Goal: Task Accomplishment & Management: Complete application form

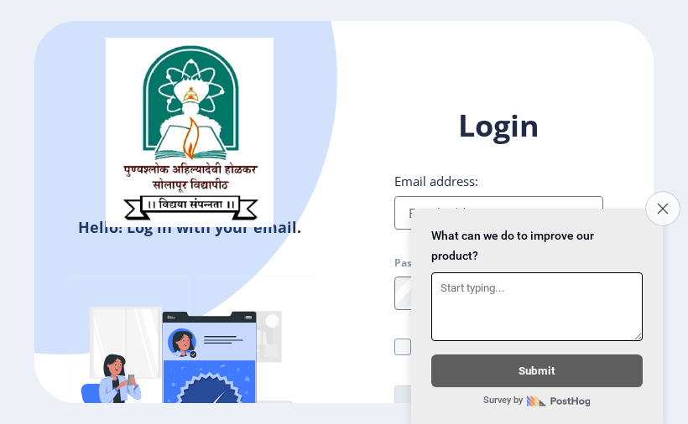
click at [668, 191] on button "Close survey" at bounding box center [662, 208] width 35 height 35
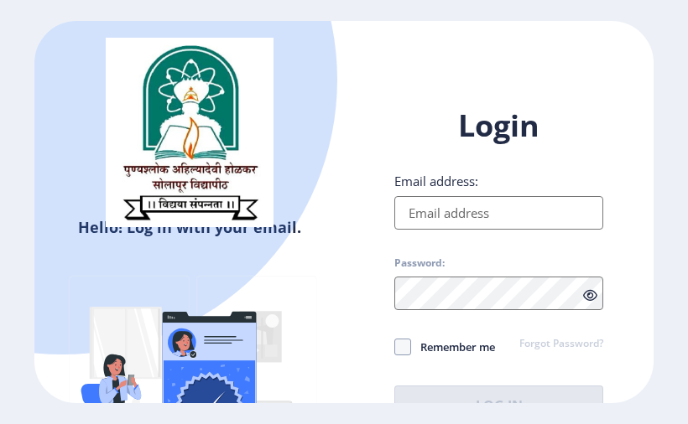
click at [483, 213] on input "Email address:" at bounding box center [498, 213] width 209 height 34
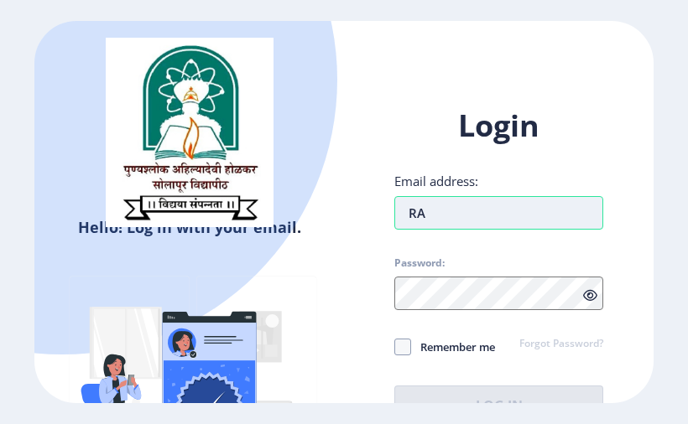
type input "R"
click at [403, 347] on span at bounding box center [402, 347] width 17 height 17
click at [395, 347] on input "Remember me" at bounding box center [394, 347] width 1 height 1
checkbox input "true"
click at [418, 215] on input "Email address:" at bounding box center [498, 213] width 209 height 34
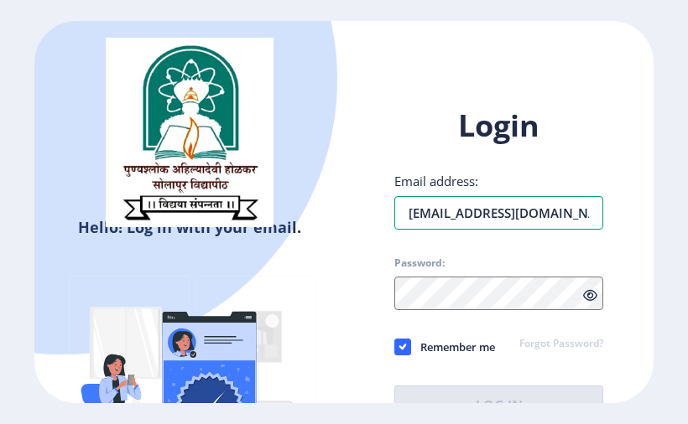
type input "[EMAIL_ADDRESS][DOMAIN_NAME]"
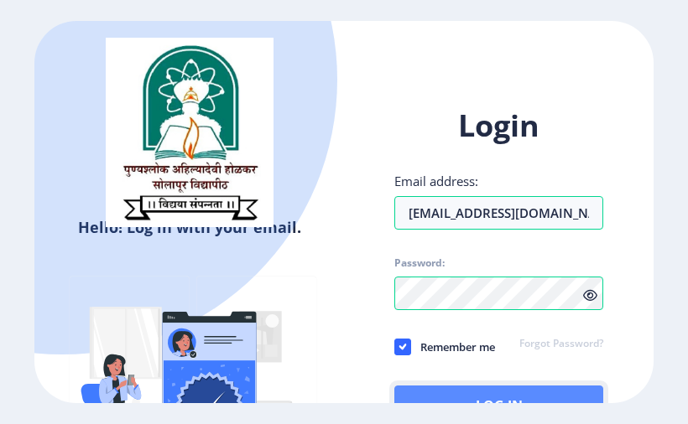
click at [477, 393] on button "Log In" at bounding box center [498, 406] width 209 height 40
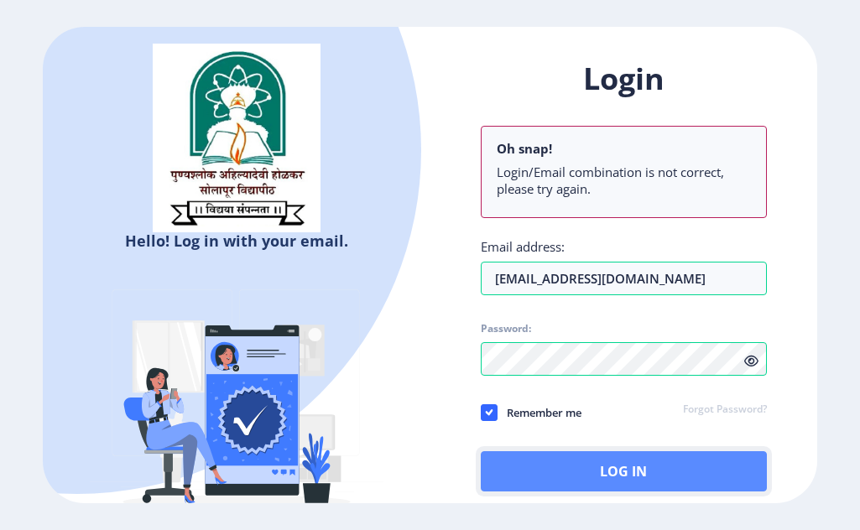
click at [580, 424] on button "Log In" at bounding box center [624, 471] width 286 height 40
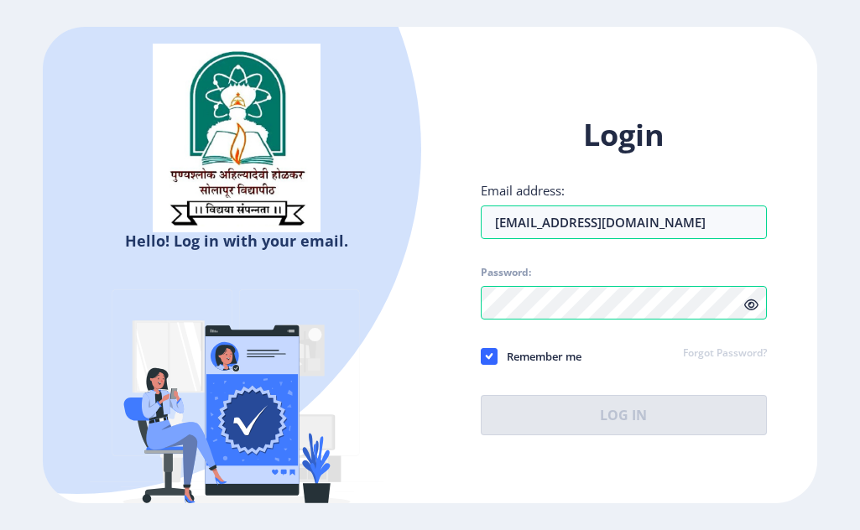
click at [687, 305] on div "Login Email address: ravi.manjare1996@gmail.com Password: Remember me Forgot Pa…" at bounding box center [624, 275] width 286 height 320
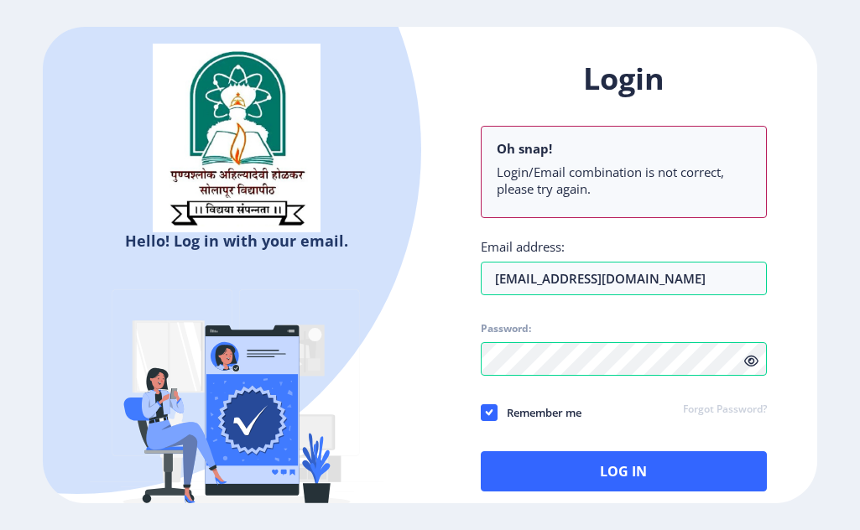
click at [687, 356] on icon at bounding box center [751, 361] width 14 height 13
click at [687, 357] on icon at bounding box center [751, 361] width 14 height 13
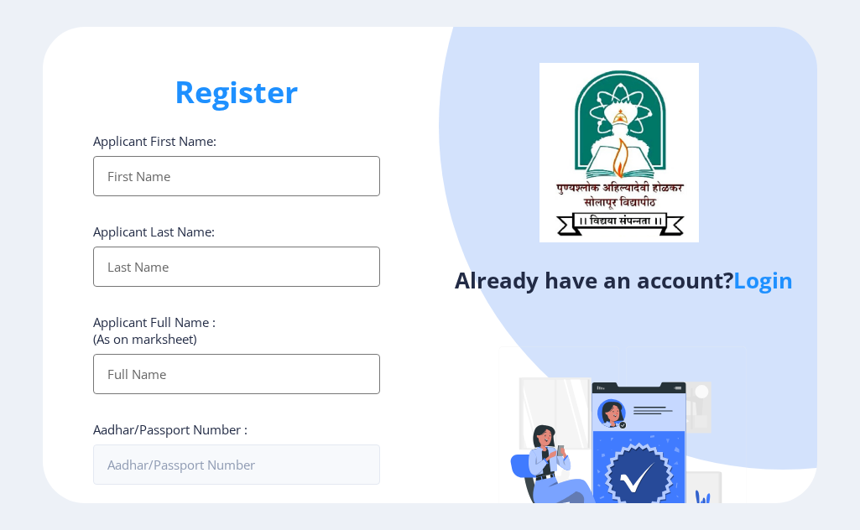
select select
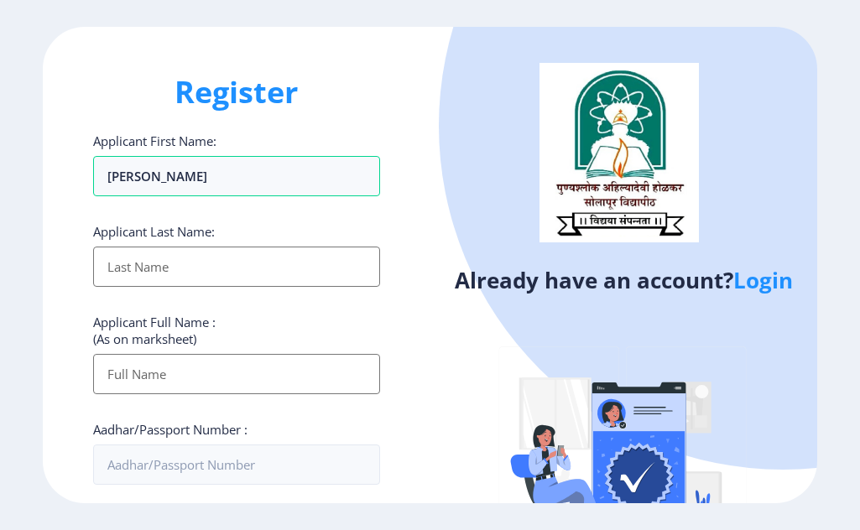
type input "[PERSON_NAME]"
drag, startPoint x: 160, startPoint y: 261, endPoint x: 216, endPoint y: 282, distance: 59.2
click at [160, 262] on input "Applicant First Name:" at bounding box center [236, 267] width 286 height 40
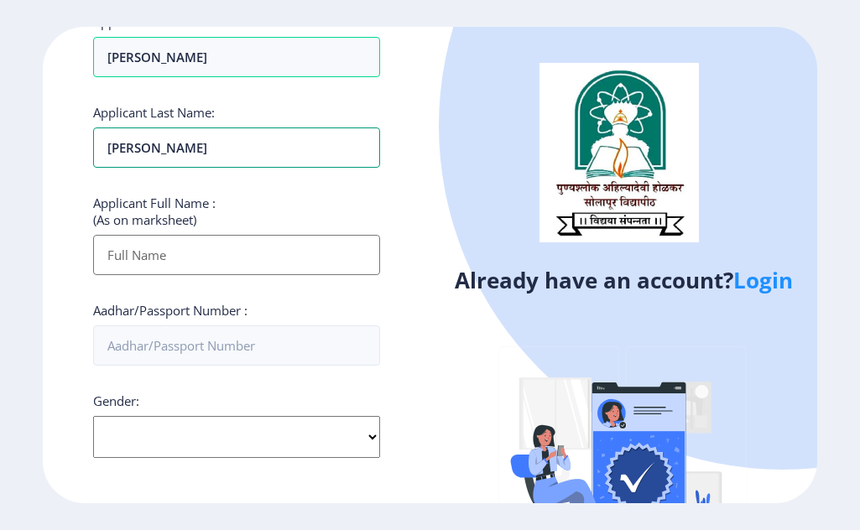
scroll to position [210, 0]
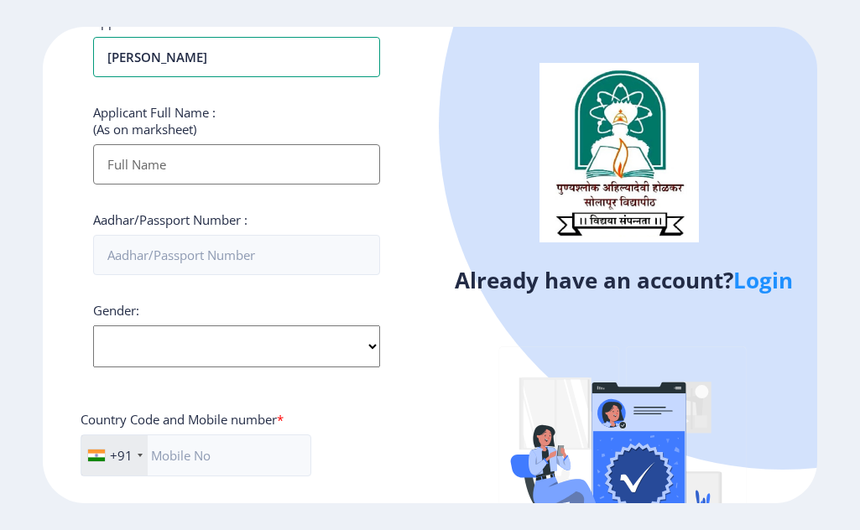
type input "[PERSON_NAME]"
click at [188, 161] on input "Applicant First Name:" at bounding box center [236, 164] width 286 height 40
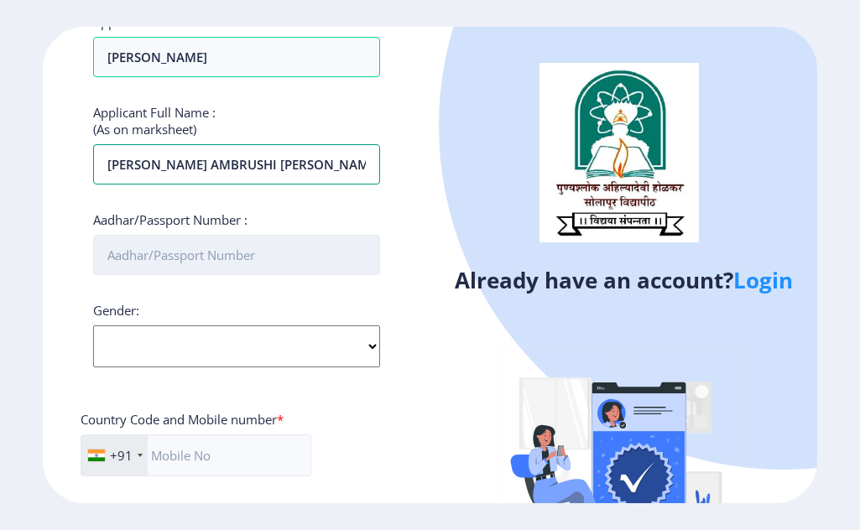
type input "[PERSON_NAME] AMBRUSHI [PERSON_NAME]"
click at [165, 254] on input "Aadhar/Passport Number :" at bounding box center [236, 255] width 286 height 40
type input "[CREDIT_CARD_NUMBER]"
click at [216, 347] on select "Select Gender [DEMOGRAPHIC_DATA] [DEMOGRAPHIC_DATA] Other" at bounding box center [236, 346] width 286 height 42
select select "[DEMOGRAPHIC_DATA]"
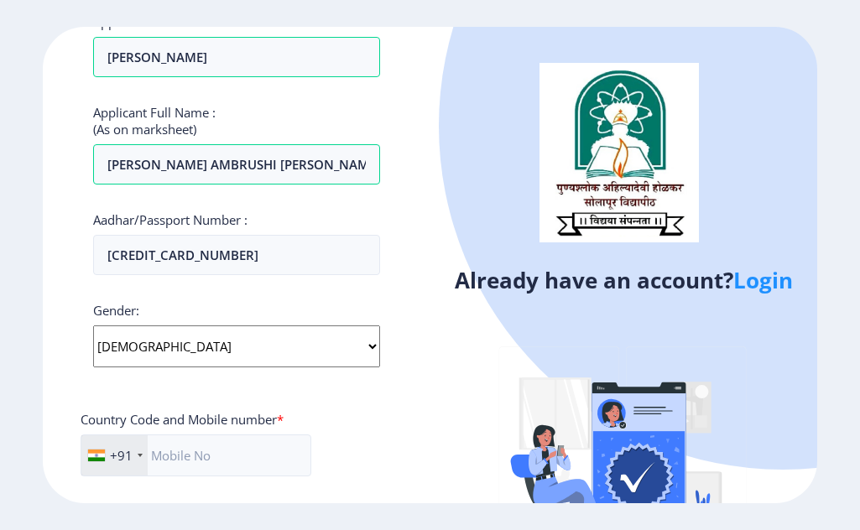
click at [93, 325] on select "Select Gender [DEMOGRAPHIC_DATA] [DEMOGRAPHIC_DATA] Other" at bounding box center [236, 346] width 286 height 42
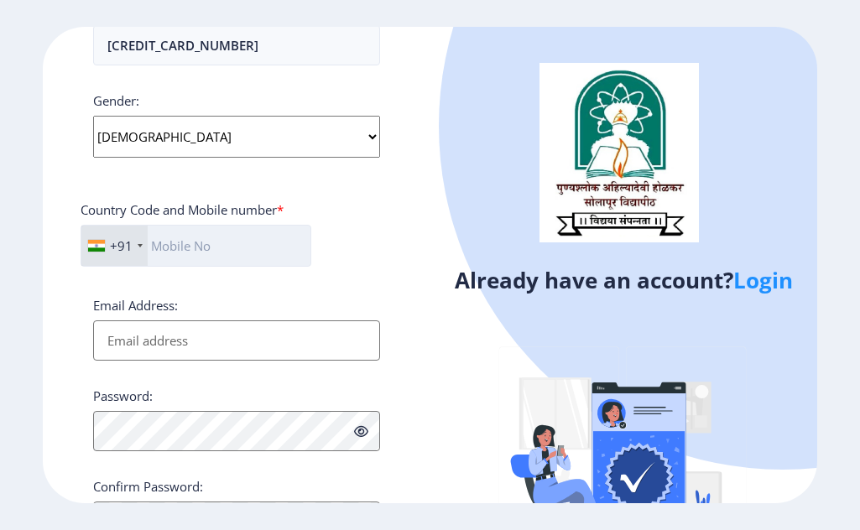
click at [170, 243] on input "text" at bounding box center [196, 246] width 231 height 42
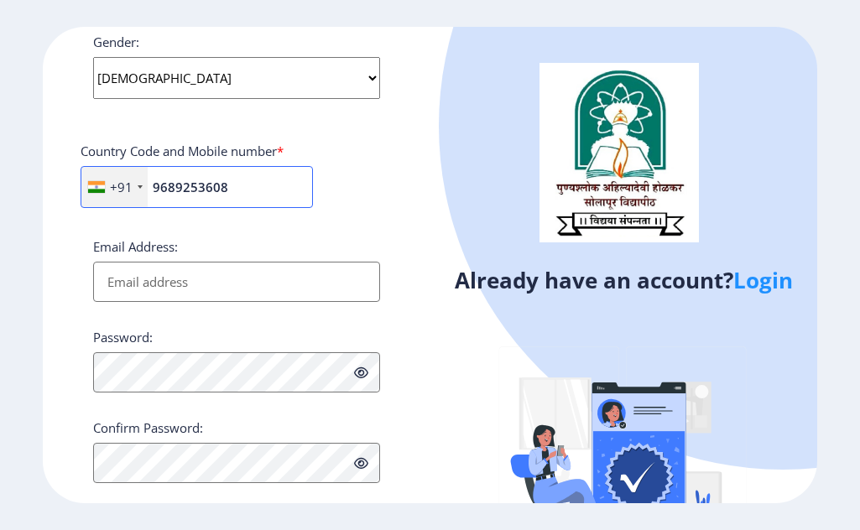
scroll to position [509, 0]
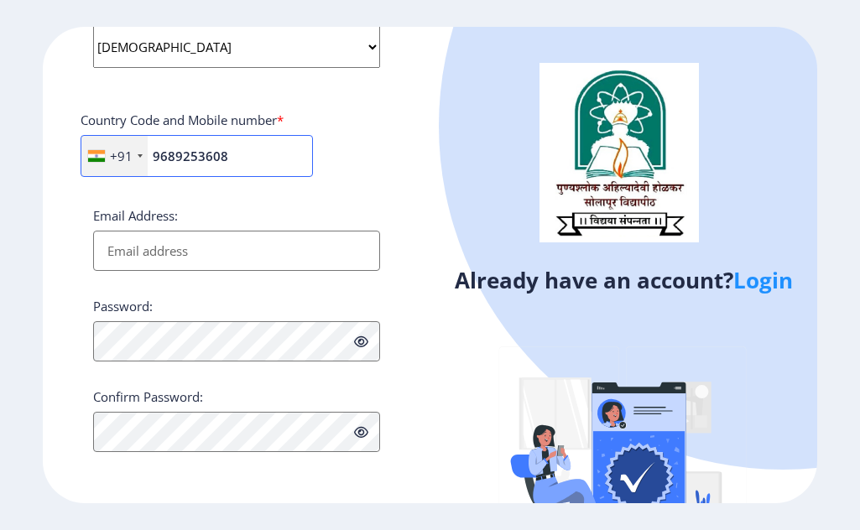
type input "9689253608"
click at [157, 249] on input "Email Address:" at bounding box center [236, 251] width 286 height 40
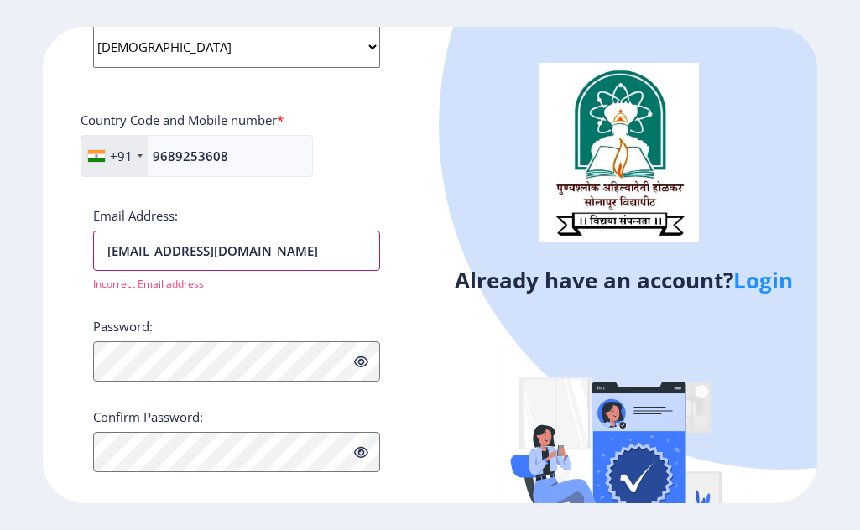
drag, startPoint x: 105, startPoint y: 252, endPoint x: 153, endPoint y: 331, distance: 92.9
click at [106, 252] on input "[EMAIL_ADDRESS][DOMAIN_NAME]" at bounding box center [236, 251] width 286 height 40
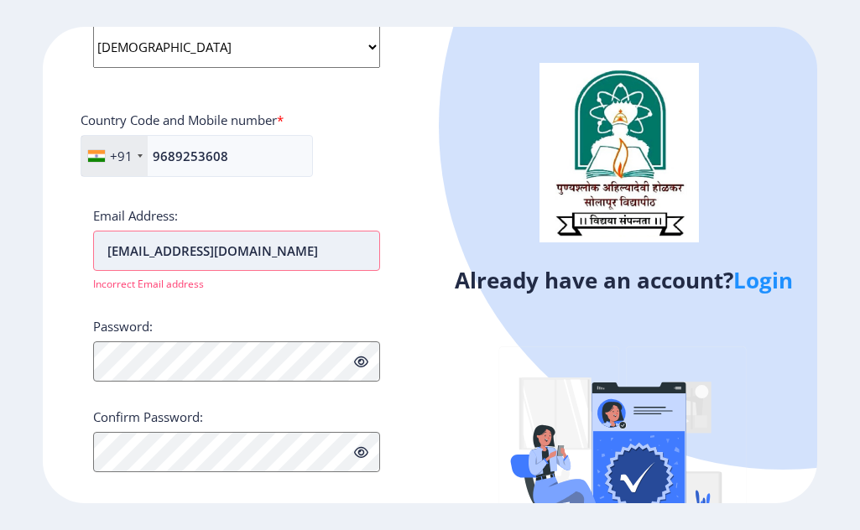
click at [133, 255] on input "[EMAIL_ADDRESS][DOMAIN_NAME]" at bounding box center [236, 251] width 286 height 40
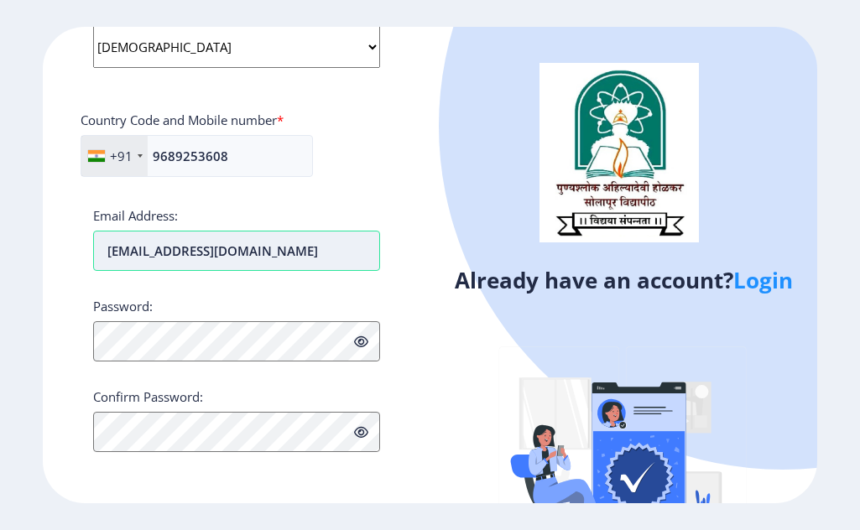
click at [209, 252] on input "[EMAIL_ADDRESS][DOMAIN_NAME]" at bounding box center [236, 251] width 286 height 40
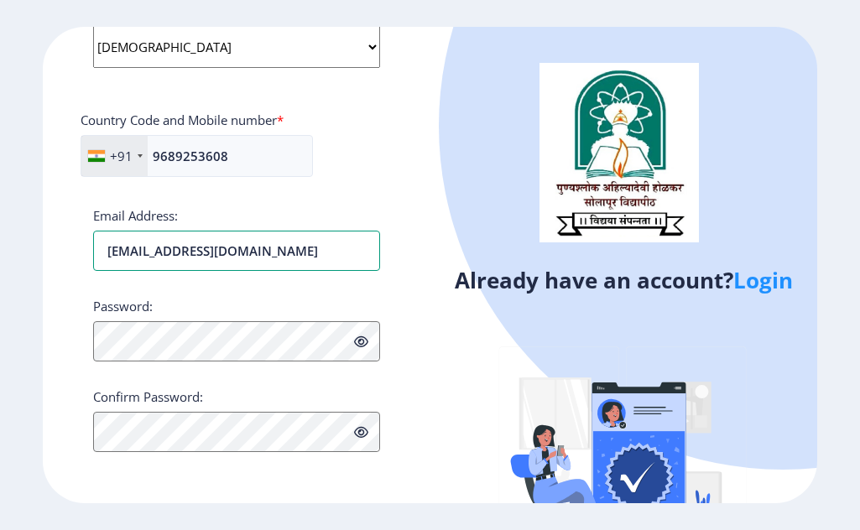
type input "[EMAIL_ADDRESS][DOMAIN_NAME]"
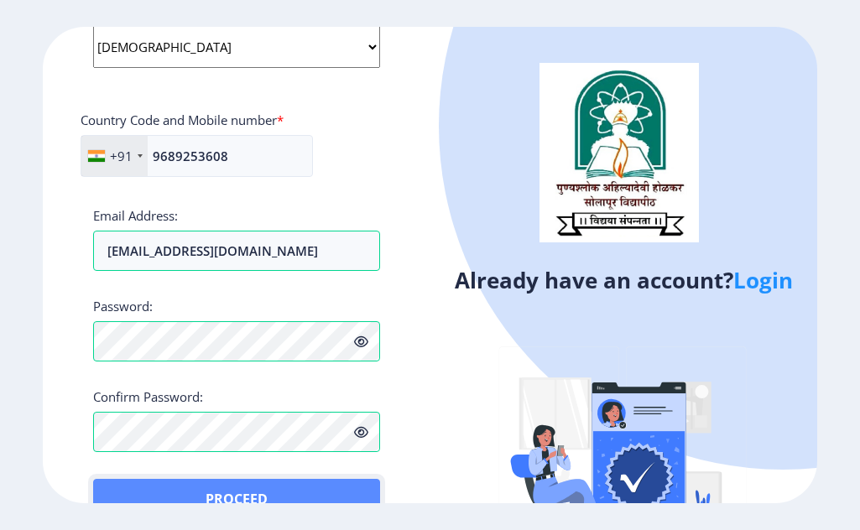
click at [119, 486] on button "Proceed" at bounding box center [236, 499] width 286 height 40
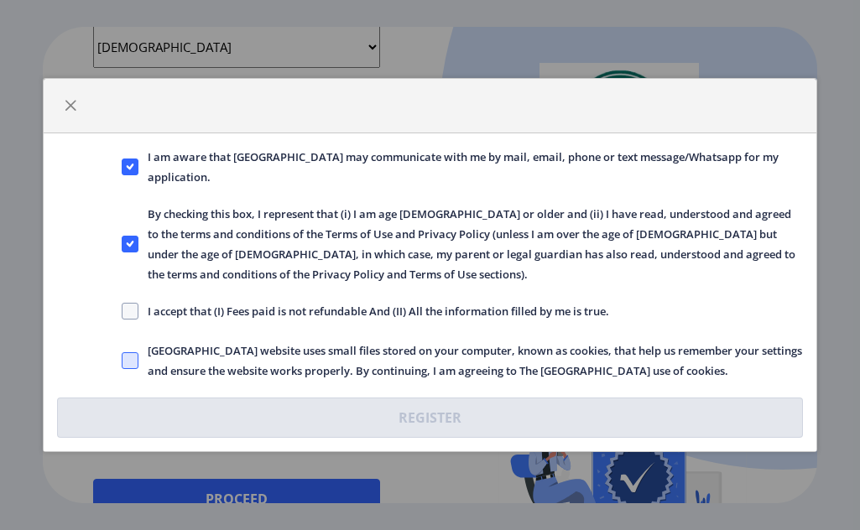
click at [133, 362] on span at bounding box center [130, 360] width 17 height 17
click at [122, 362] on input "[GEOGRAPHIC_DATA] website uses small files stored on your computer, known as co…" at bounding box center [122, 361] width 1 height 1
checkbox input "true"
click at [128, 309] on span at bounding box center [130, 311] width 17 height 17
click at [122, 311] on input "I accept that (I) Fees paid is not refundable And (II) All the information fill…" at bounding box center [122, 311] width 1 height 1
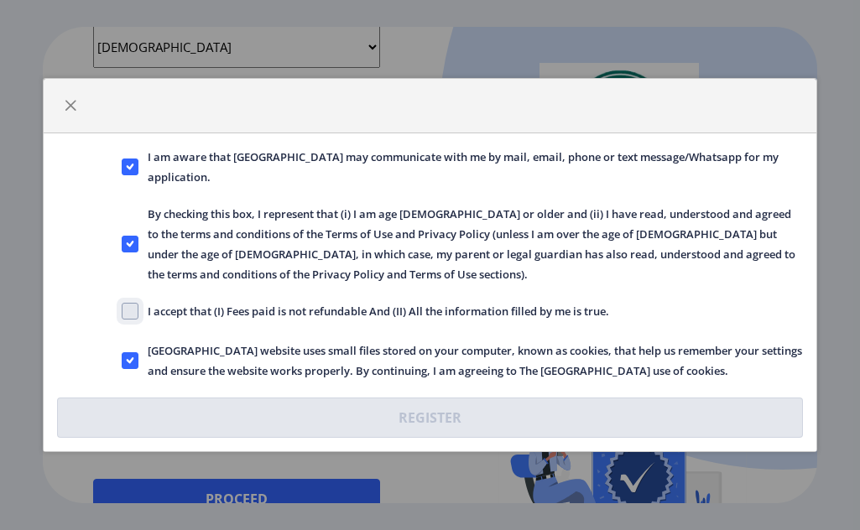
checkbox input "true"
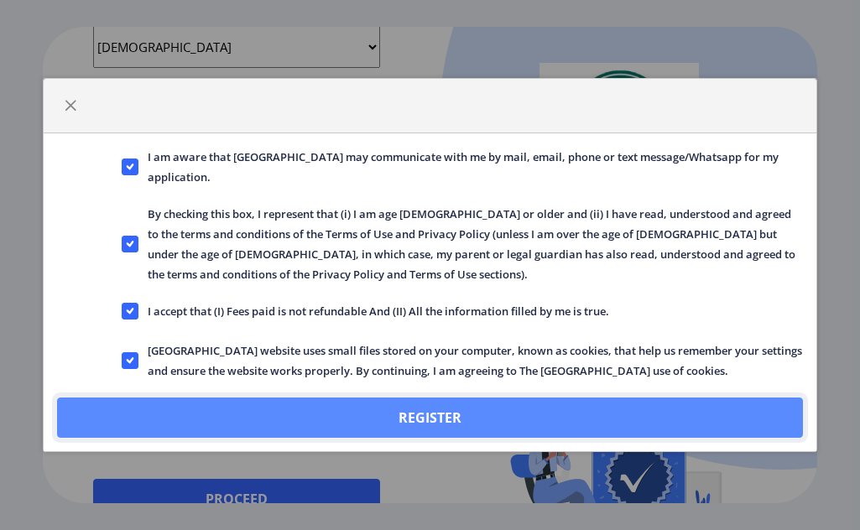
click at [382, 409] on button "Register" at bounding box center [430, 418] width 746 height 40
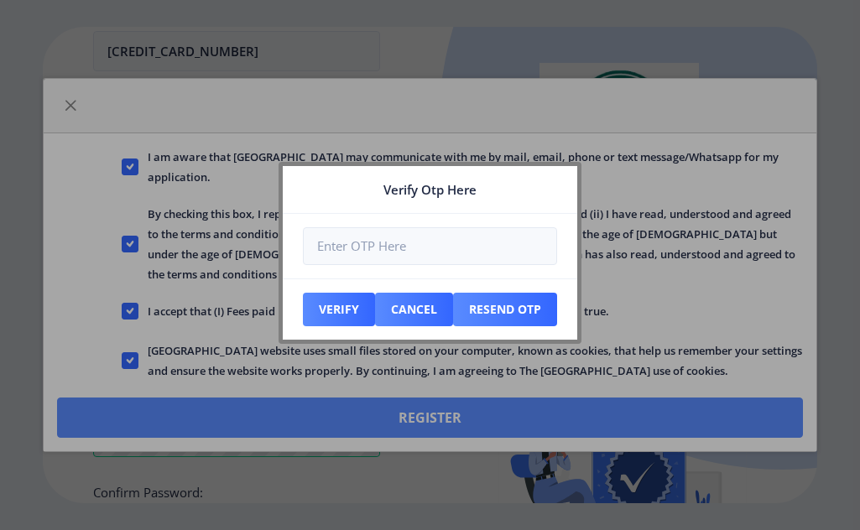
scroll to position [605, 0]
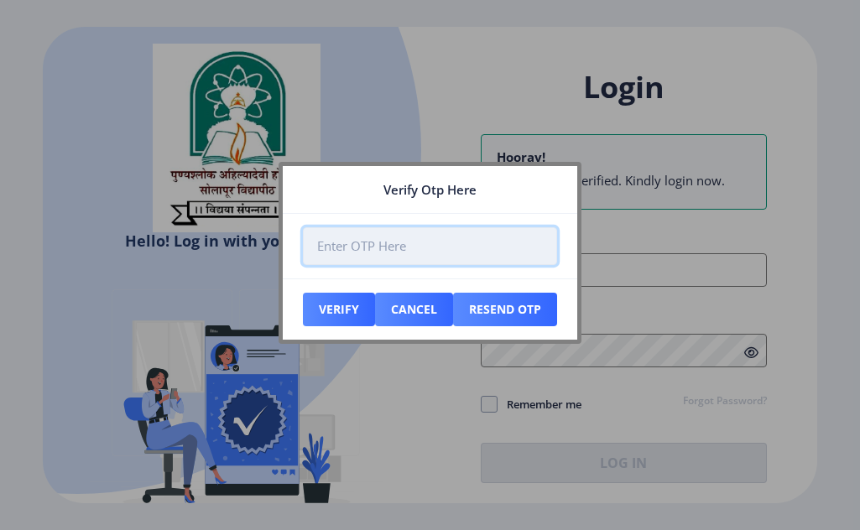
click at [371, 242] on input "number" at bounding box center [430, 246] width 254 height 38
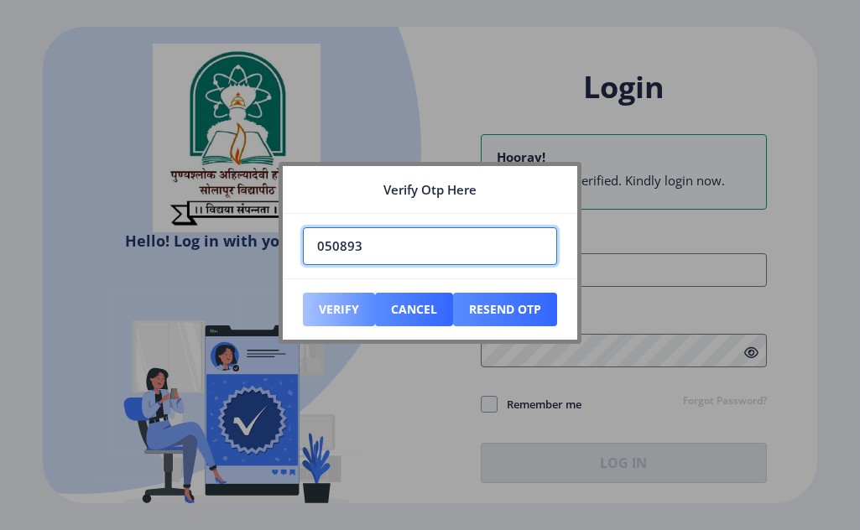
type input "050893"
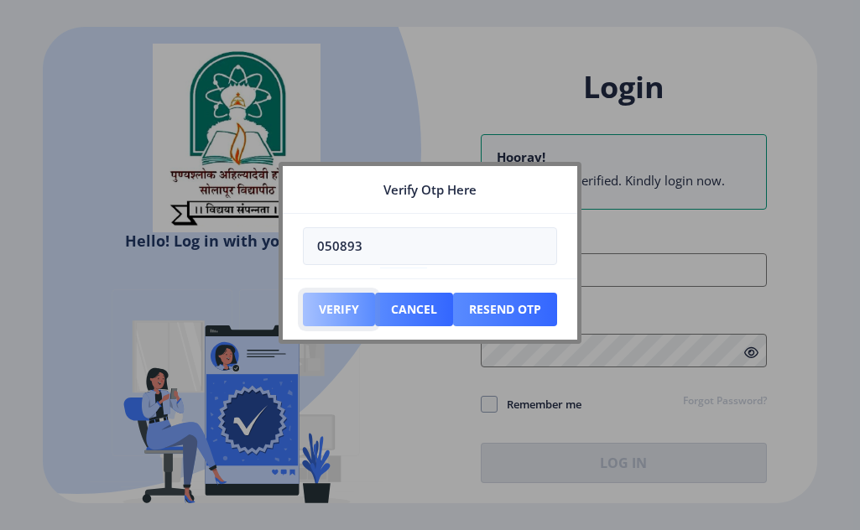
click at [328, 304] on button "Verify" at bounding box center [339, 310] width 72 height 34
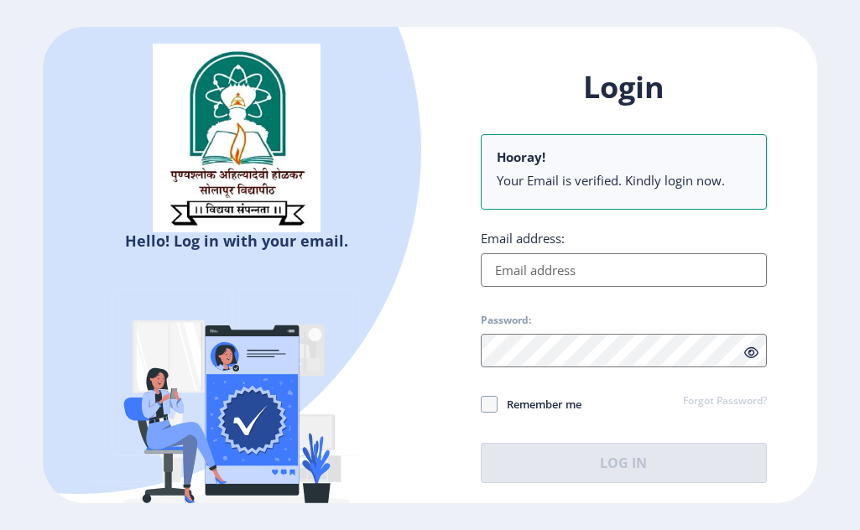
click at [567, 257] on input "Email address:" at bounding box center [624, 270] width 286 height 34
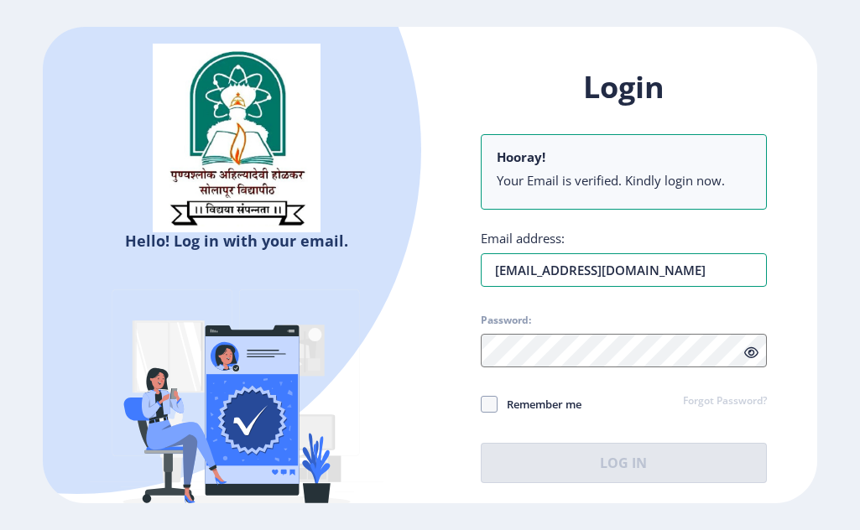
type input "[EMAIL_ADDRESS][DOMAIN_NAME]"
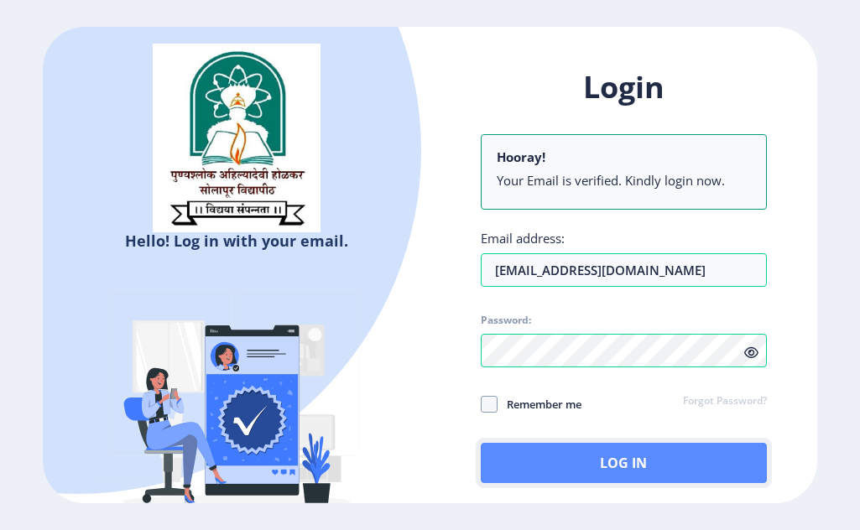
click at [559, 447] on button "Log In" at bounding box center [624, 463] width 286 height 40
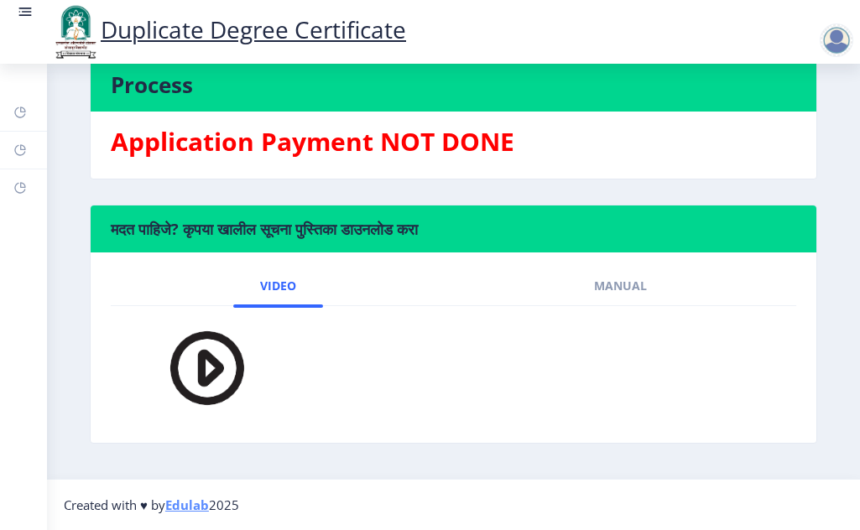
scroll to position [67, 0]
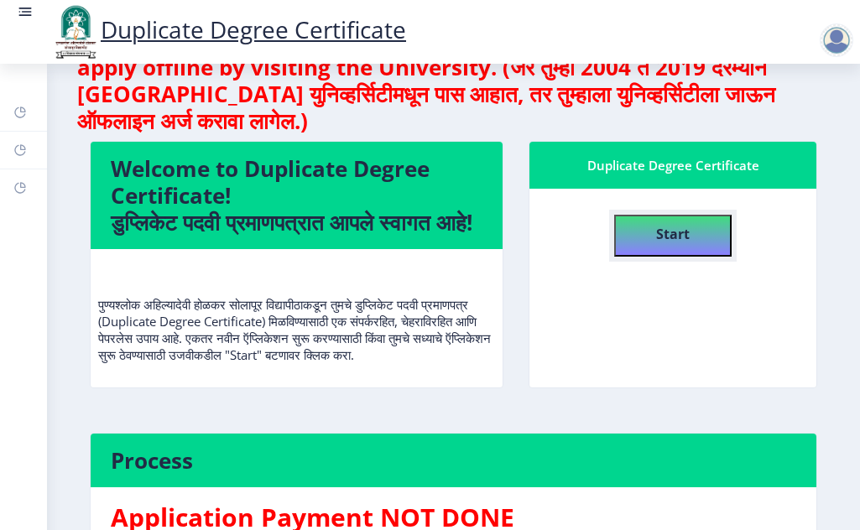
click at [663, 226] on b "Start" at bounding box center [673, 234] width 34 height 18
select select
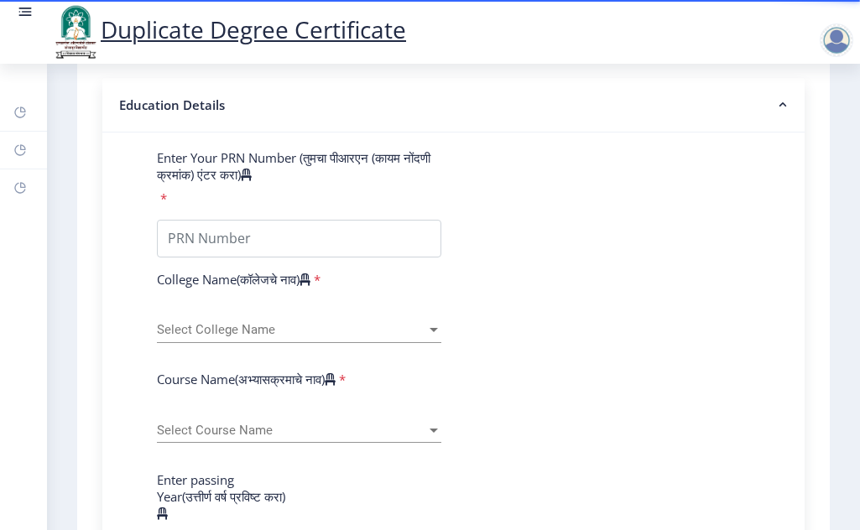
scroll to position [287, 0]
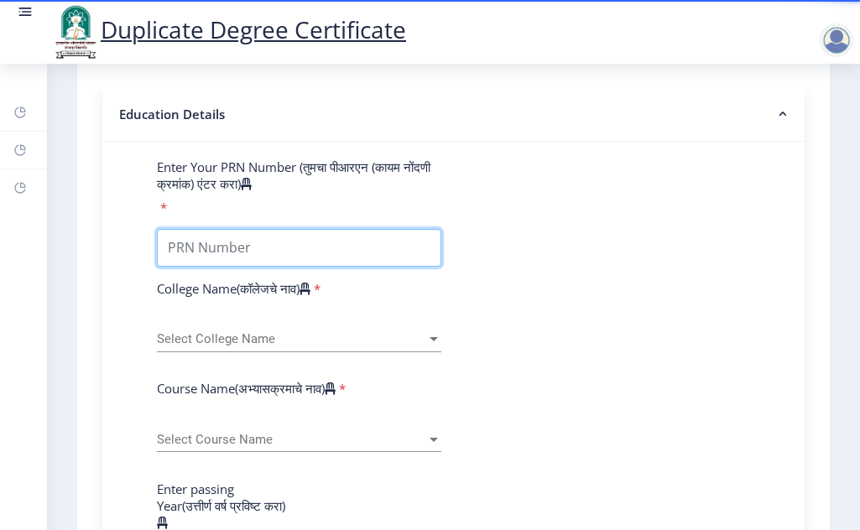
click at [287, 250] on input "Enter Your PRN Number (तुमचा पीआरएन (कायम नोंदणी क्रमांक) एंटर करा)" at bounding box center [299, 248] width 284 height 38
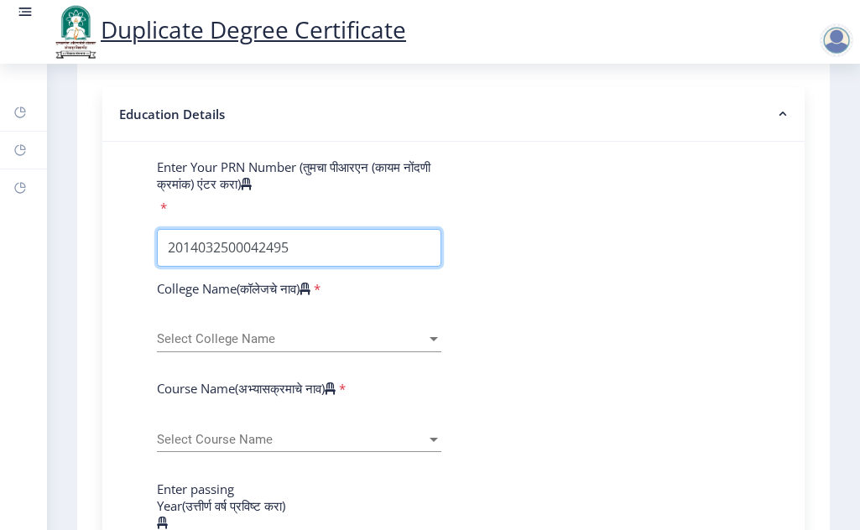
type input "2014032500042495"
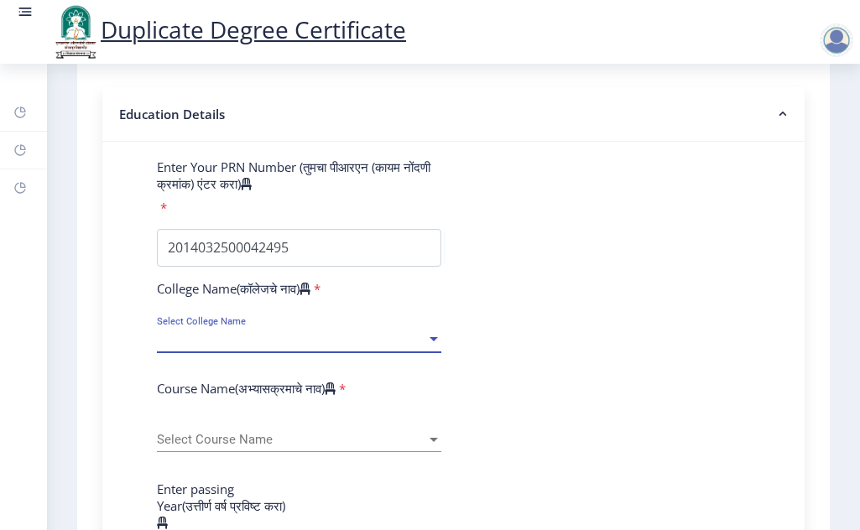
click at [232, 336] on span "Select College Name" at bounding box center [291, 339] width 269 height 14
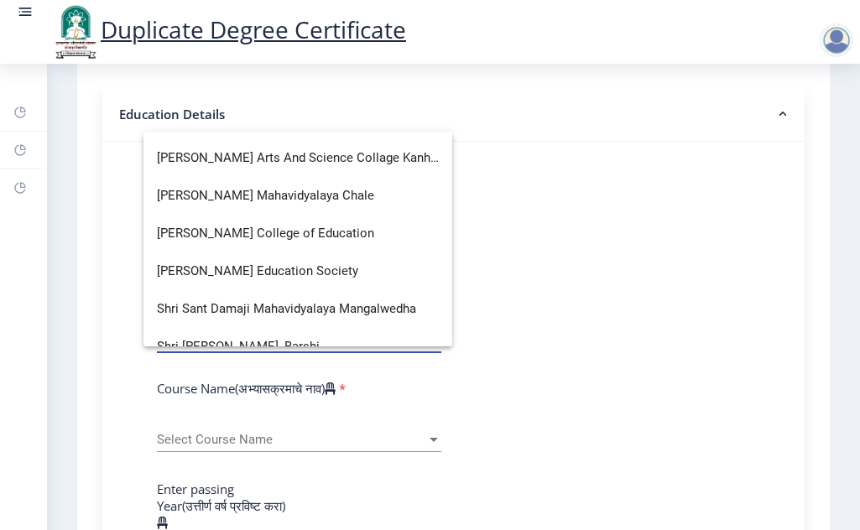
scroll to position [2726, 0]
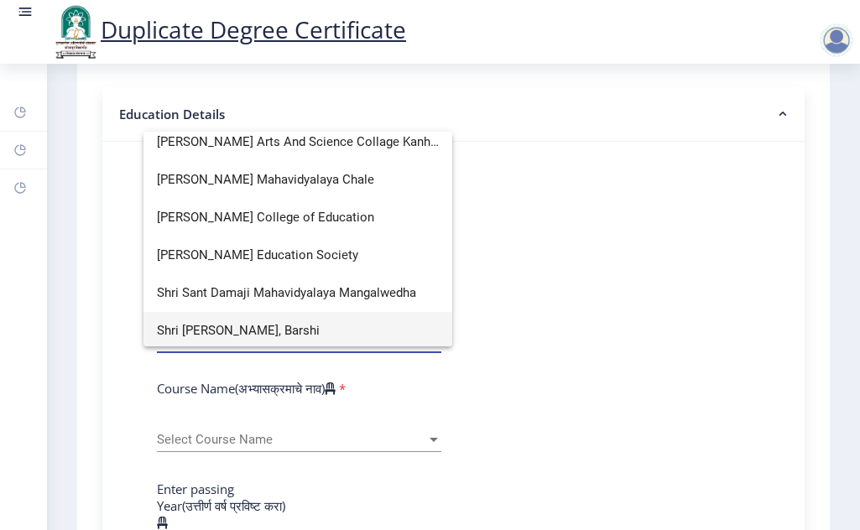
click at [304, 329] on span "Shri [PERSON_NAME], Barshi" at bounding box center [298, 331] width 282 height 38
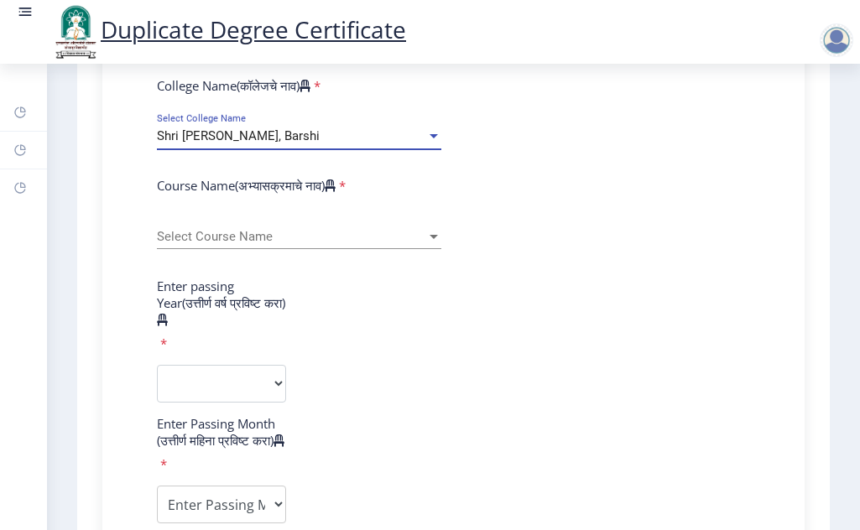
scroll to position [497, 0]
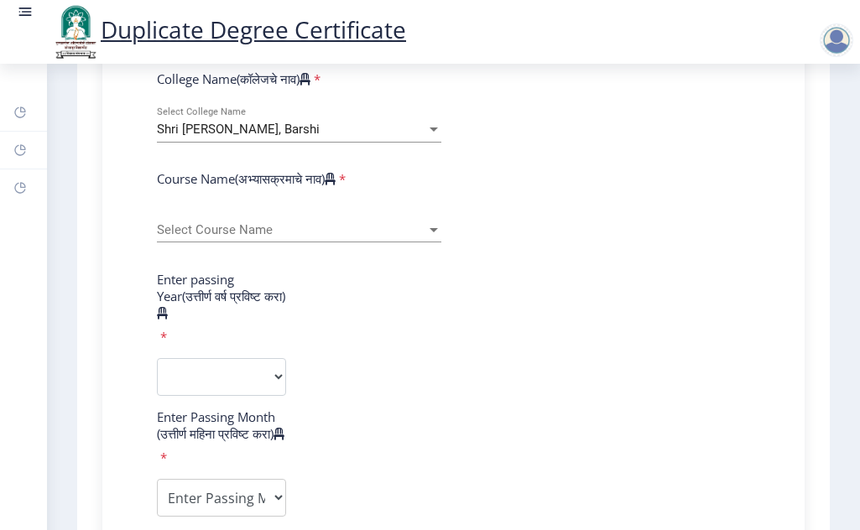
click at [294, 221] on div "Select Course Name Select Course Name" at bounding box center [299, 224] width 284 height 35
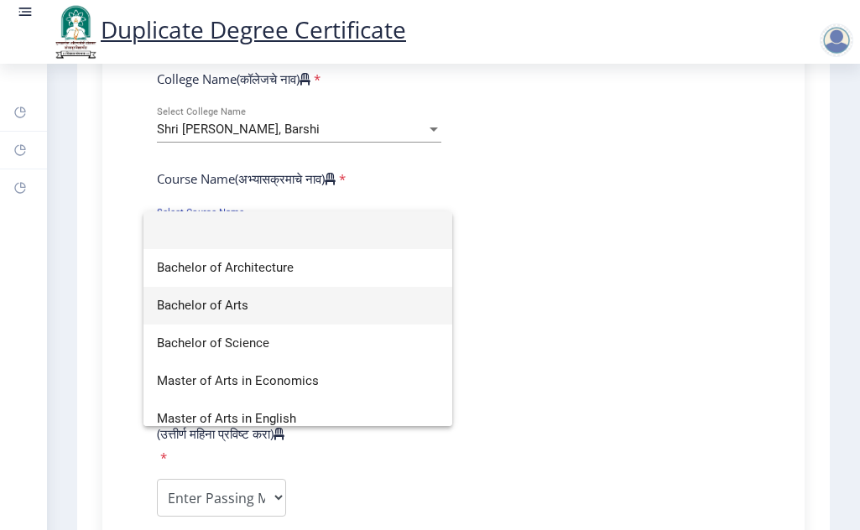
click at [231, 304] on span "Bachelor of Arts" at bounding box center [298, 306] width 282 height 38
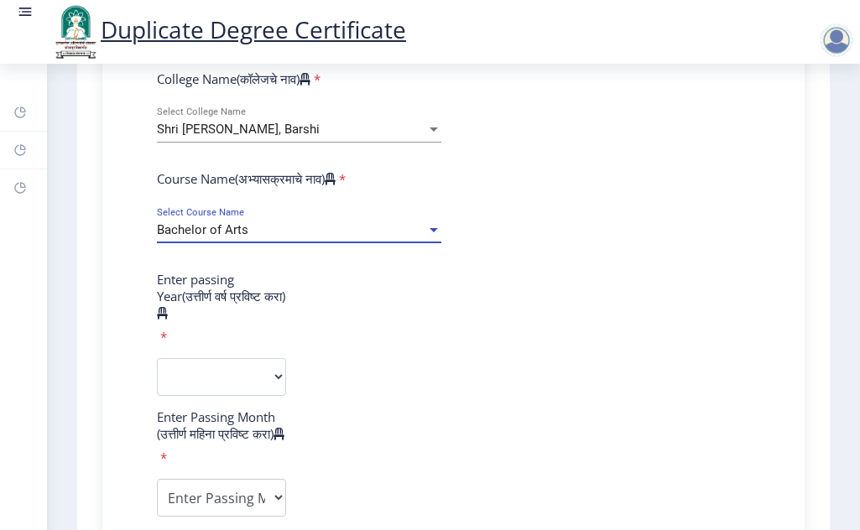
scroll to position [601, 0]
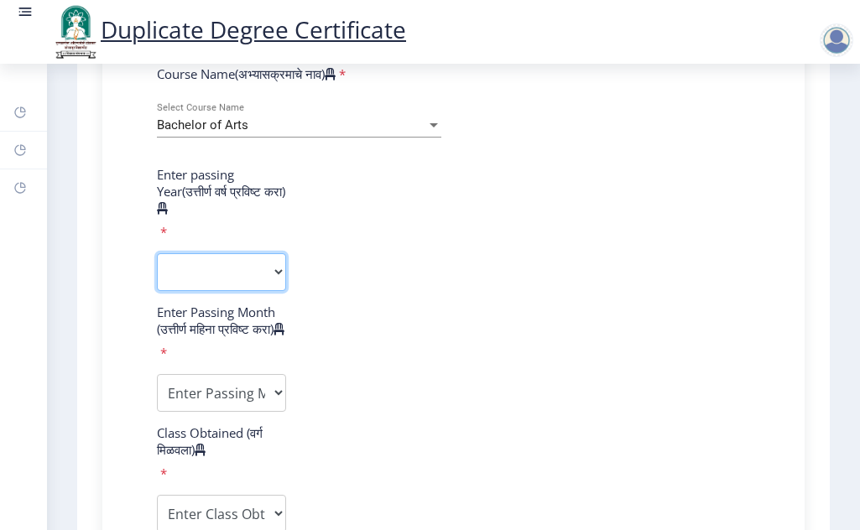
click at [238, 253] on select "2025 2024 2023 2022 2021 2020 2019 2018 2017 2016 2015 2014 2013 2012 2011 2010…" at bounding box center [221, 272] width 129 height 38
select select "2018"
click at [157, 253] on select "2025 2024 2023 2022 2021 2020 2019 2018 2017 2016 2015 2014 2013 2012 2011 2010…" at bounding box center [221, 272] width 129 height 38
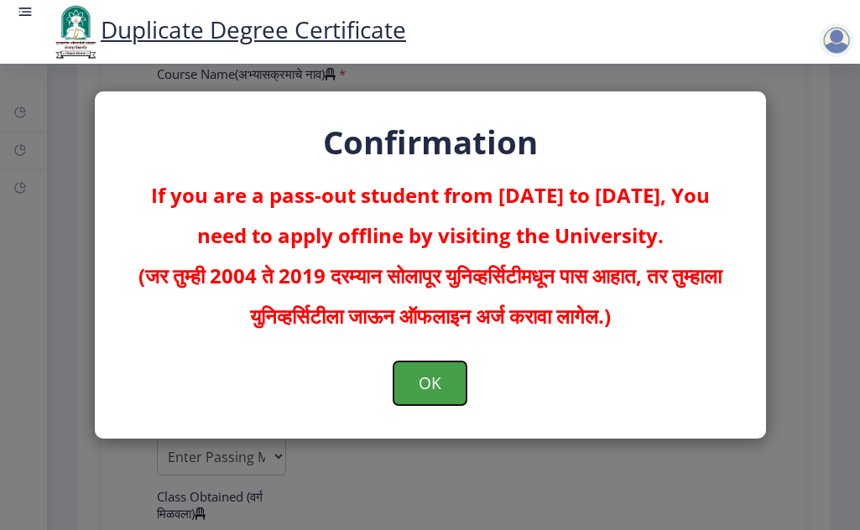
click at [423, 379] on button "OK" at bounding box center [429, 384] width 73 height 44
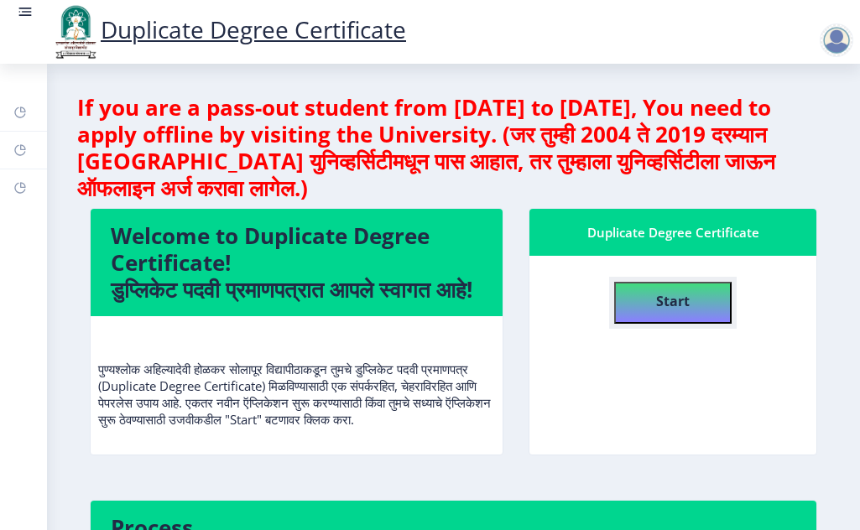
click at [662, 304] on b "Start" at bounding box center [673, 301] width 34 height 18
select select
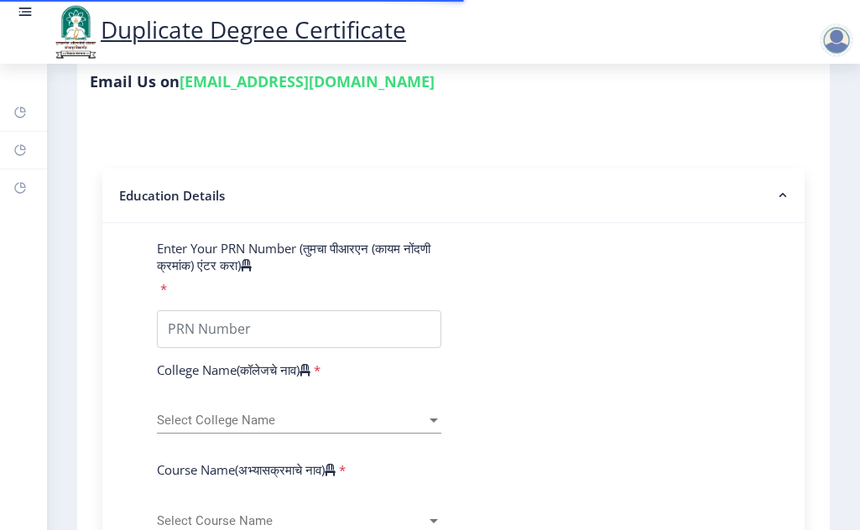
scroll to position [210, 0]
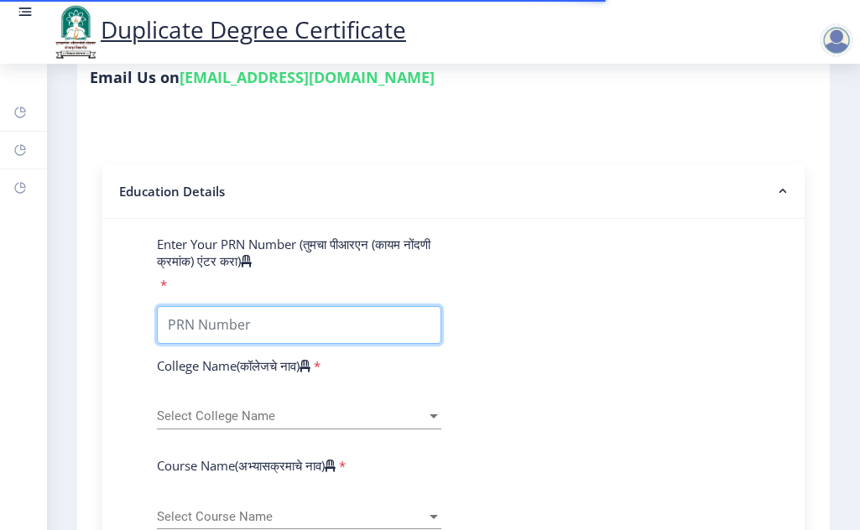
click at [290, 322] on input "Enter Your PRN Number (तुमचा पीआरएन (कायम नोंदणी क्रमांक) एंटर करा)" at bounding box center [299, 325] width 284 height 38
type input "2014032500042495"
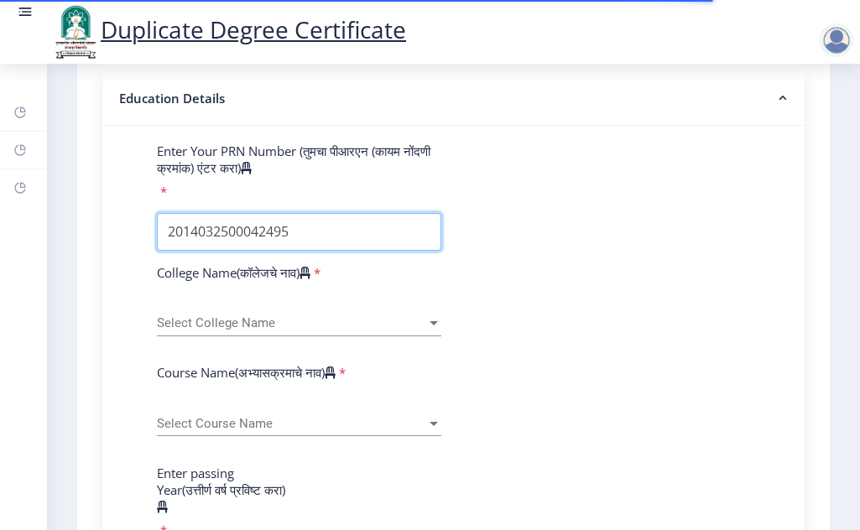
scroll to position [419, 0]
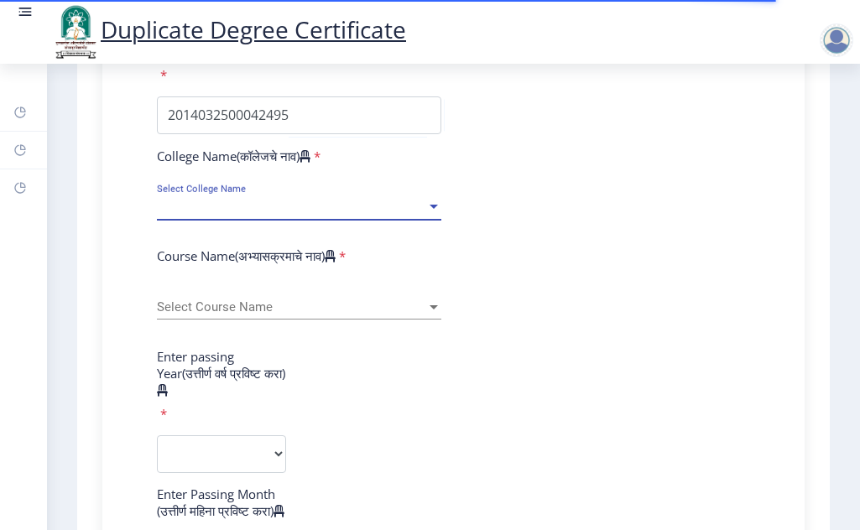
click at [251, 200] on span "Select College Name" at bounding box center [291, 207] width 269 height 14
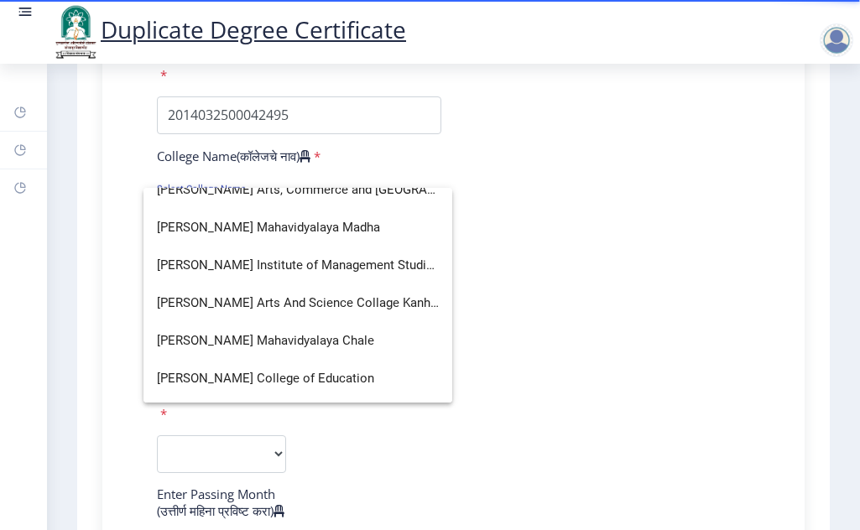
scroll to position [2831, 0]
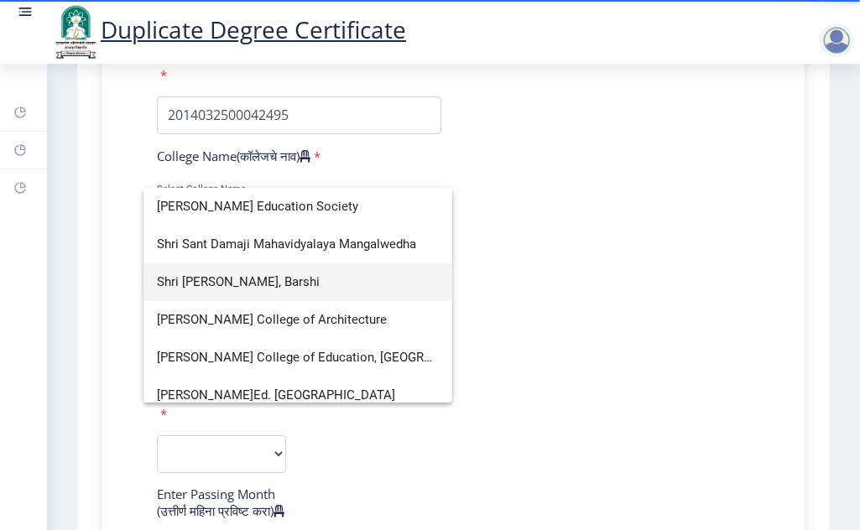
click at [256, 285] on span "Shri [PERSON_NAME], Barshi" at bounding box center [298, 282] width 282 height 38
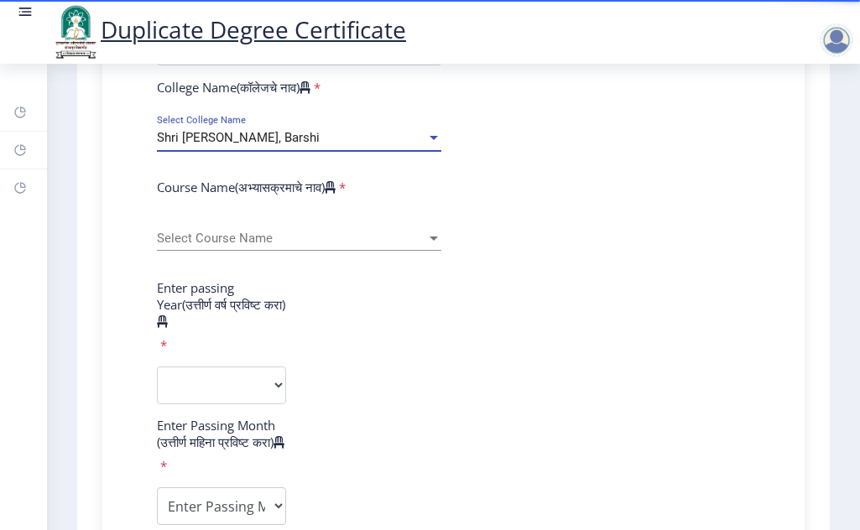
scroll to position [524, 0]
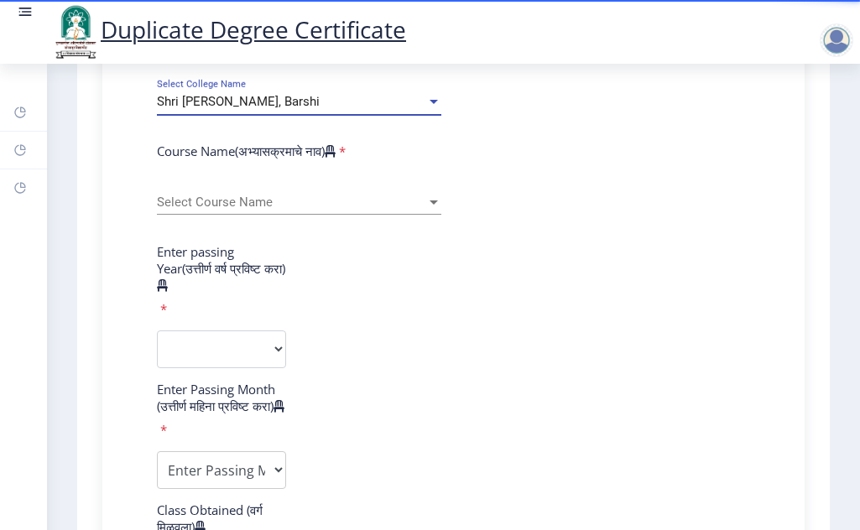
click at [273, 190] on div "Select Course Name Select Course Name" at bounding box center [299, 196] width 284 height 35
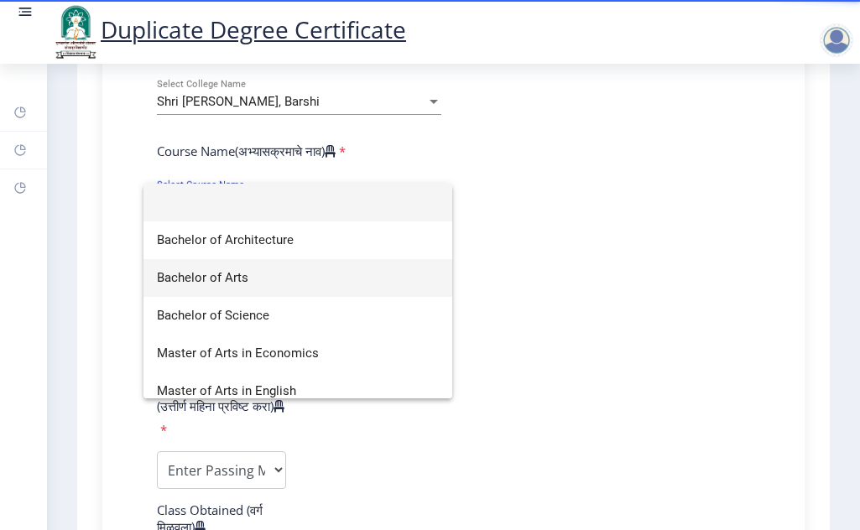
click at [228, 274] on span "Bachelor of Arts" at bounding box center [298, 278] width 282 height 38
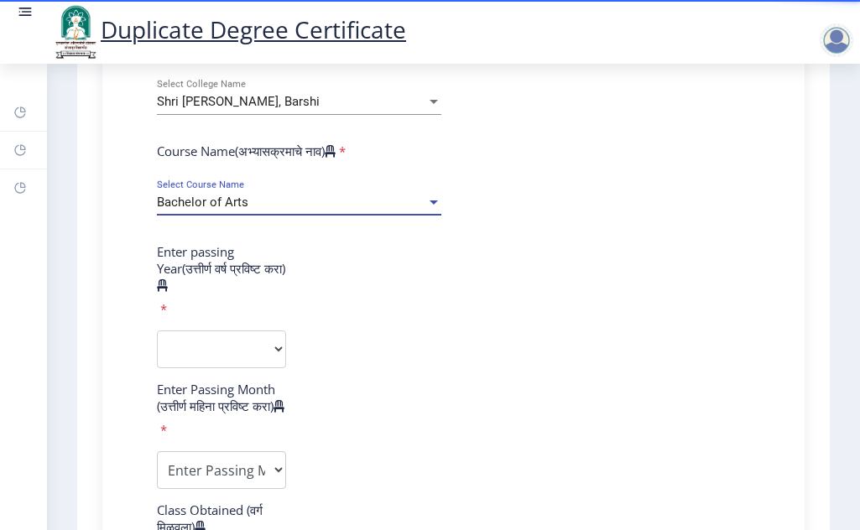
scroll to position [629, 0]
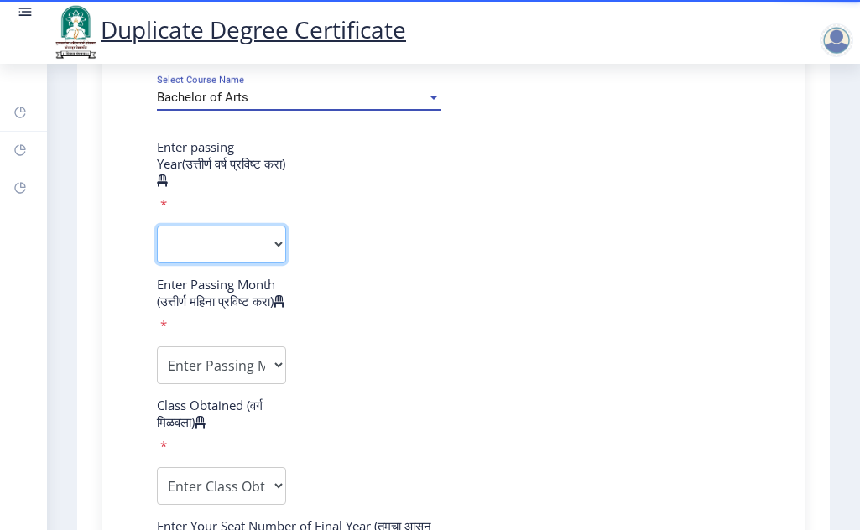
click at [228, 236] on select "2025 2024 2023 2022 2021 2020 2019 2018 2017 2016 2015 2014 2013 2012 2011 2010…" at bounding box center [221, 245] width 129 height 38
select select "2018"
click at [157, 226] on select "2025 2024 2023 2022 2021 2020 2019 2018 2017 2016 2015 2014 2013 2012 2011 2010…" at bounding box center [221, 245] width 129 height 38
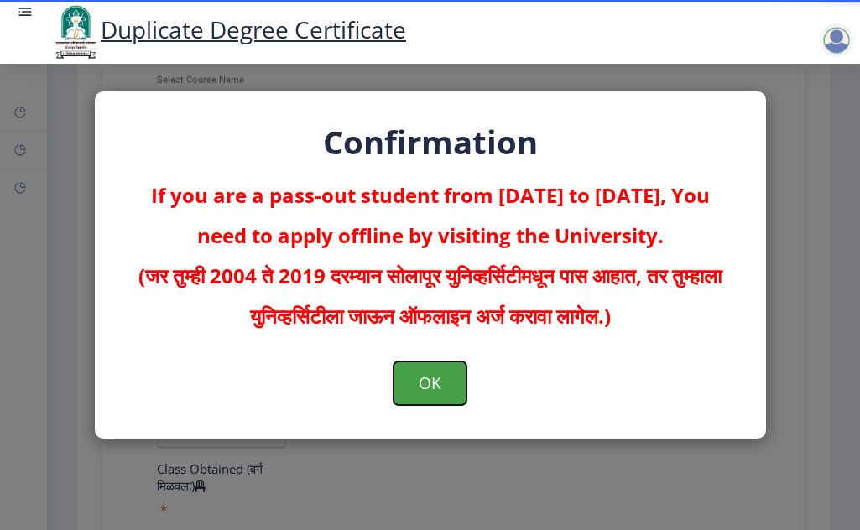
click at [426, 371] on button "OK" at bounding box center [429, 384] width 73 height 44
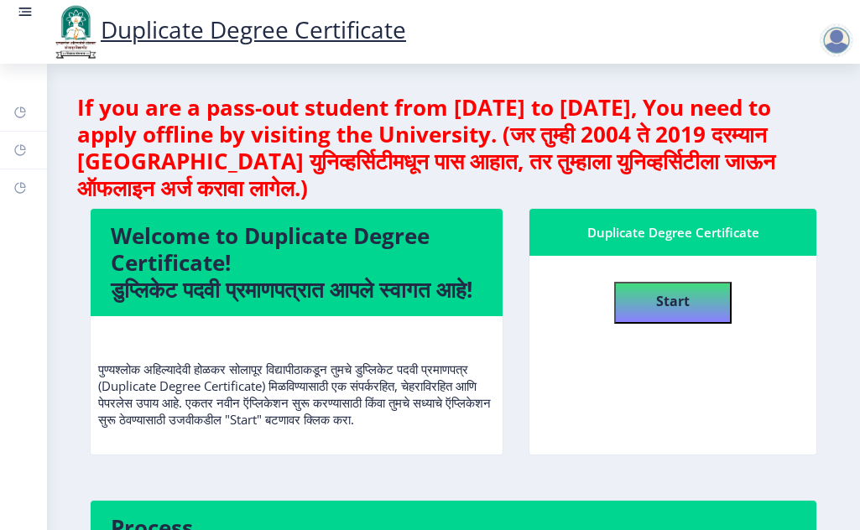
select select
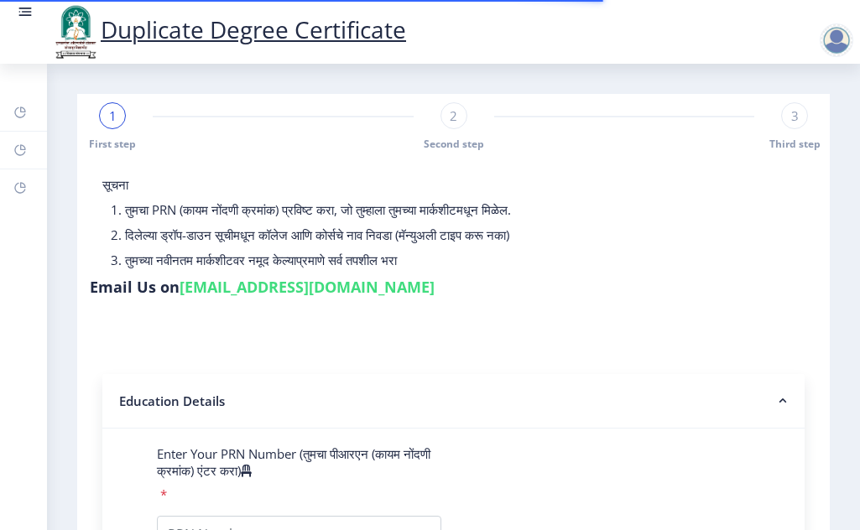
click at [445, 122] on div "2" at bounding box center [453, 115] width 27 height 27
select select
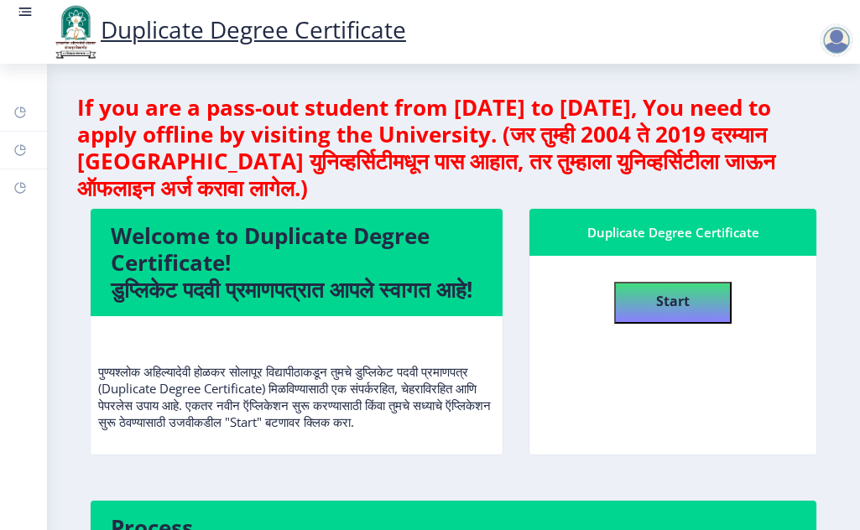
select select
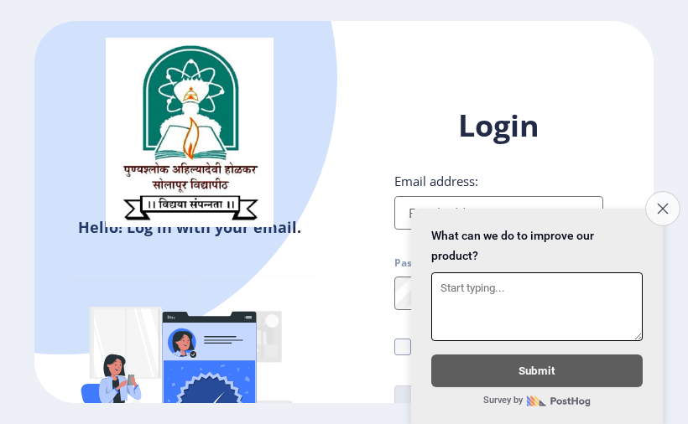
click at [657, 203] on icon "Close survey" at bounding box center [662, 208] width 11 height 11
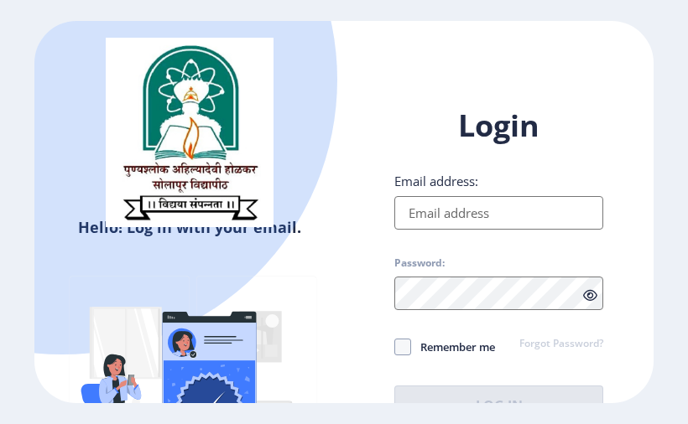
click at [481, 220] on input "Email address:" at bounding box center [498, 213] width 209 height 34
type input "[EMAIL_ADDRESS][DOMAIN_NAME]"
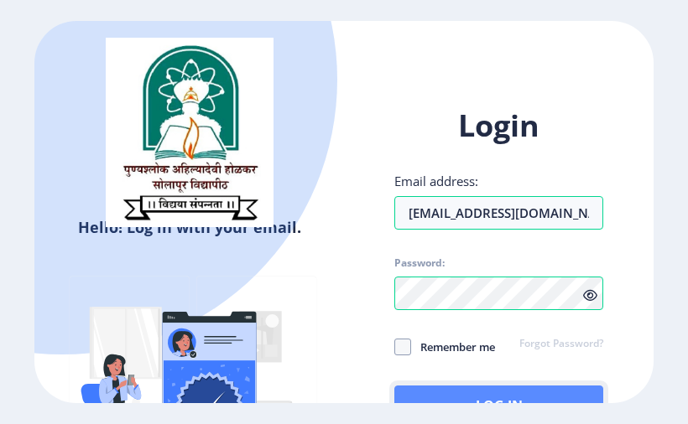
click at [468, 387] on button "Log In" at bounding box center [498, 406] width 209 height 40
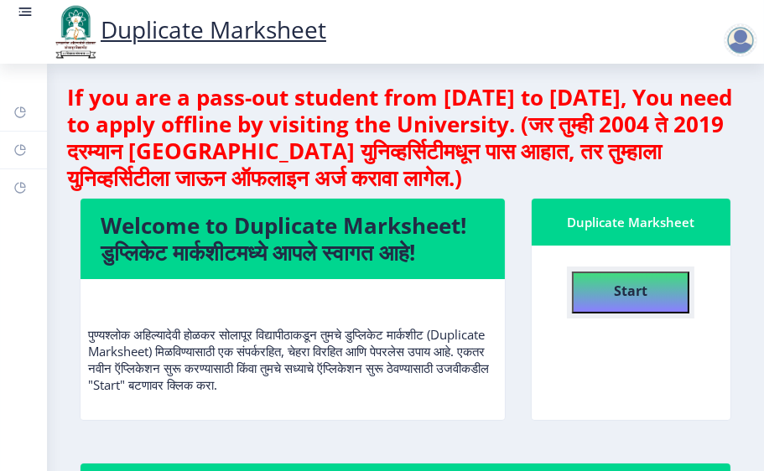
click at [648, 289] on button "Start" at bounding box center [630, 293] width 117 height 42
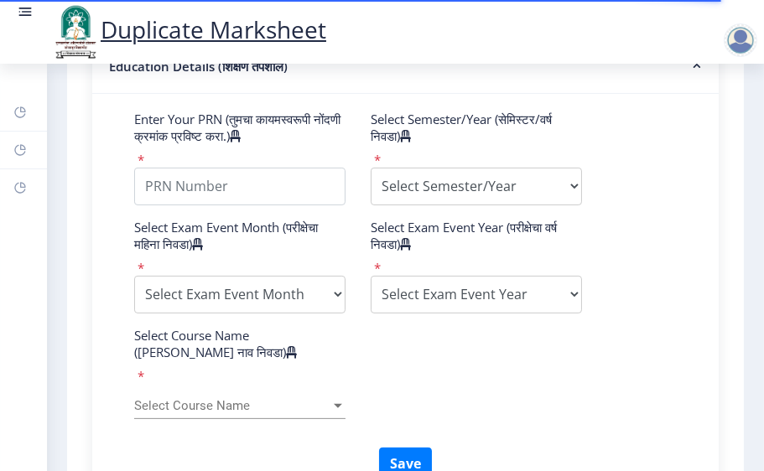
scroll to position [559, 0]
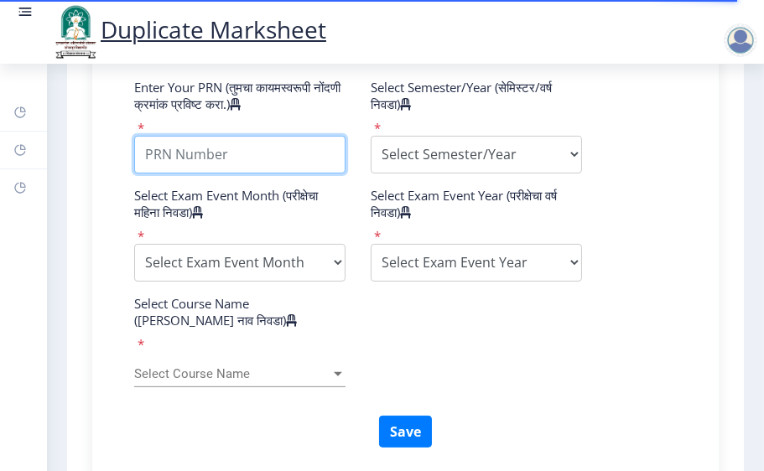
click at [288, 174] on input "Enter Your PRN (तुमचा कायमस्वरूपी नोंदणी क्रमांक प्रविष्ट करा.)" at bounding box center [239, 155] width 211 height 38
type input "2014032500042495"
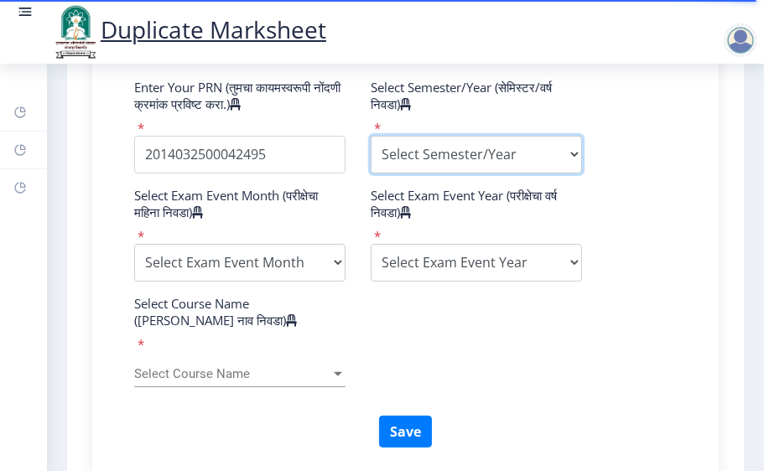
click at [528, 174] on select "Select Semester/Year Semester I Semester II Semester III Semester IV Semester V…" at bounding box center [476, 155] width 211 height 38
select select "Semester I"
click at [371, 168] on select "Select Semester/Year Semester I Semester II Semester III Semester IV Semester V…" at bounding box center [476, 155] width 211 height 38
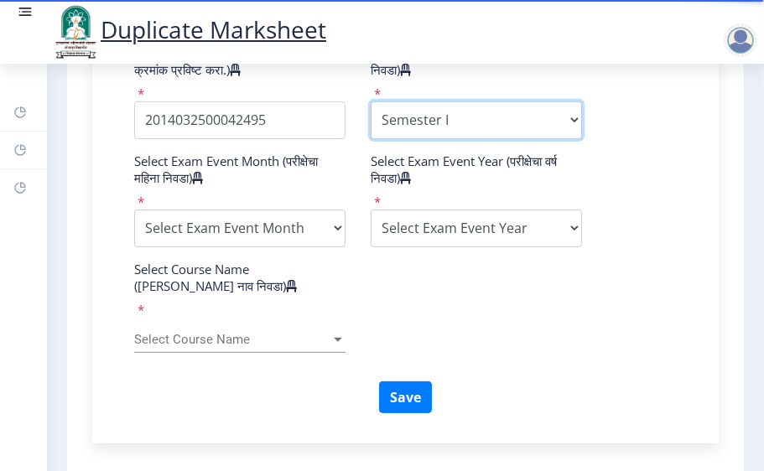
scroll to position [652, 0]
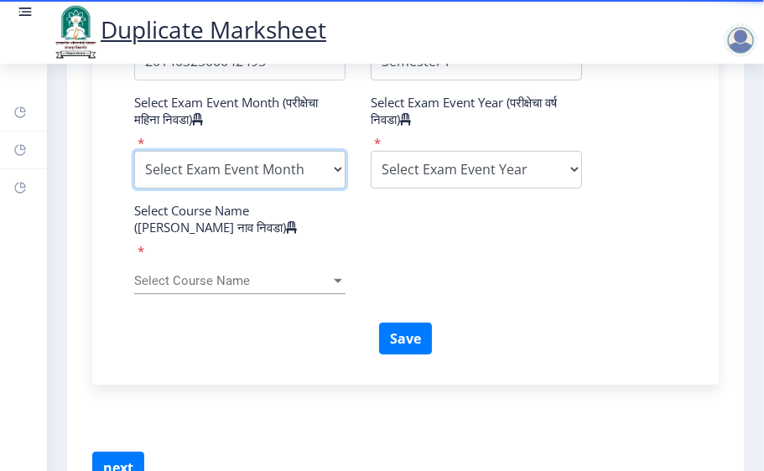
click at [297, 189] on select "Select Exam Event Month October March" at bounding box center [239, 170] width 211 height 38
select select "March"
click at [134, 183] on select "Select Exam Event Month October March" at bounding box center [239, 170] width 211 height 38
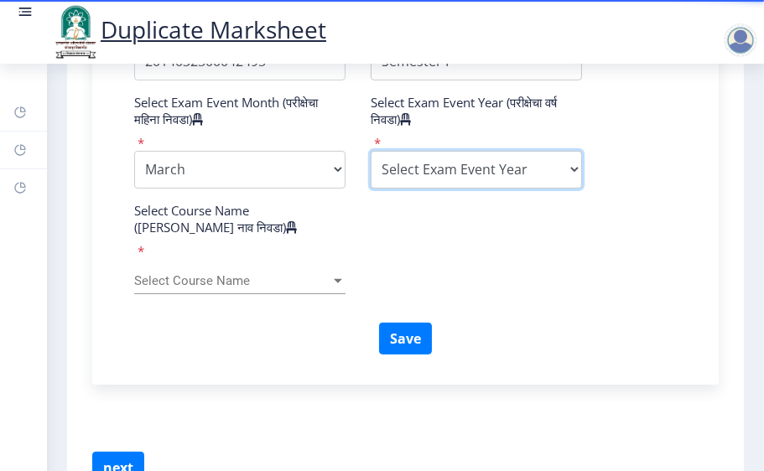
click at [526, 189] on select "Select Exam Event Year 2025 2024 2023 2022 2021 2020 2019 2018 2017 2016 2015 2…" at bounding box center [476, 170] width 211 height 38
select select "2016"
click at [371, 183] on select "Select Exam Event Year 2025 2024 2023 2022 2021 2020 2019 2018 2017 2016 2015 2…" at bounding box center [476, 170] width 211 height 38
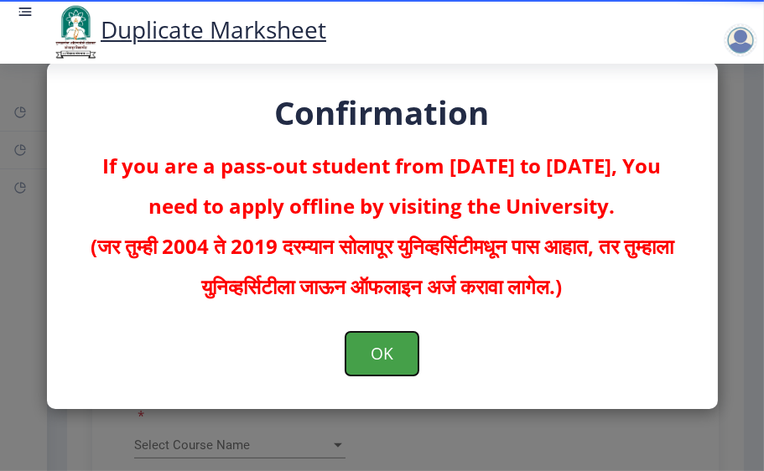
click at [388, 357] on button "OK" at bounding box center [382, 354] width 73 height 44
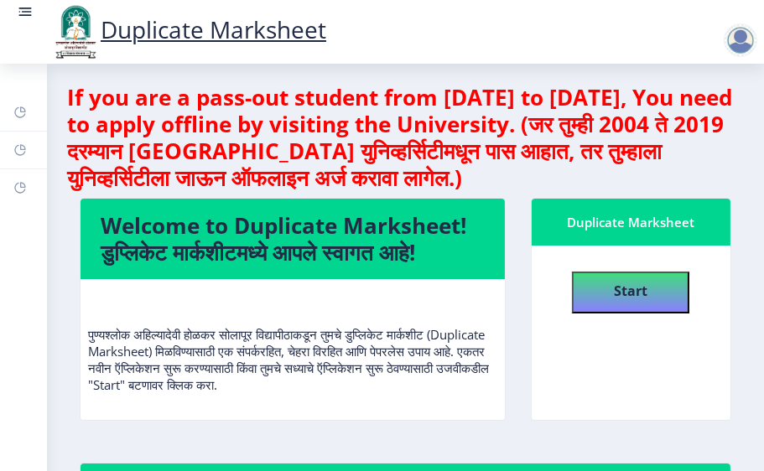
scroll to position [460, 0]
